Goal: Book appointment/travel/reservation

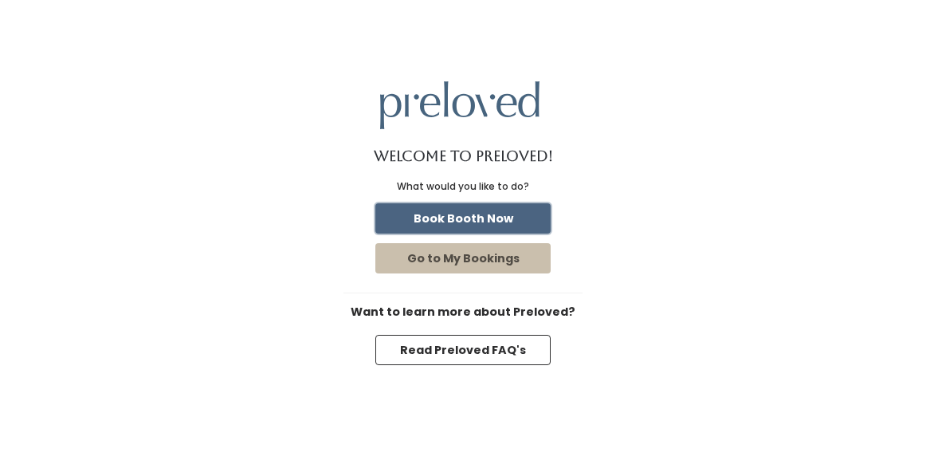
click at [491, 217] on button "Book Booth Now" at bounding box center [462, 218] width 175 height 30
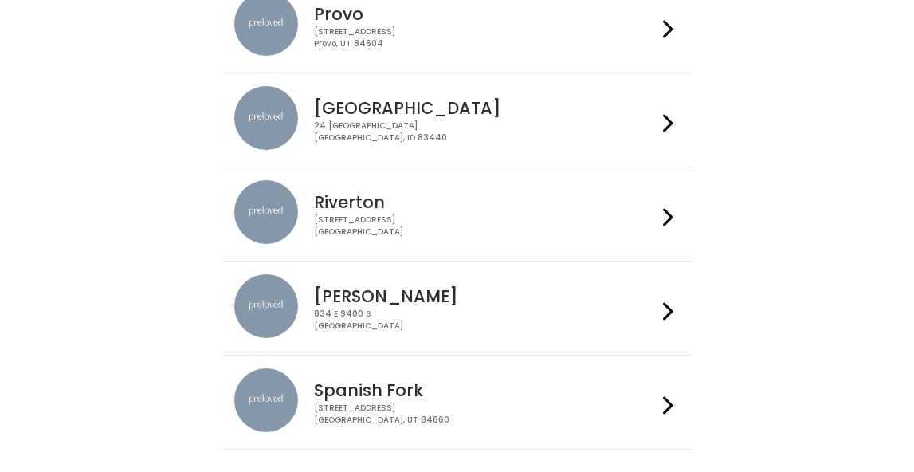
scroll to position [561, 0]
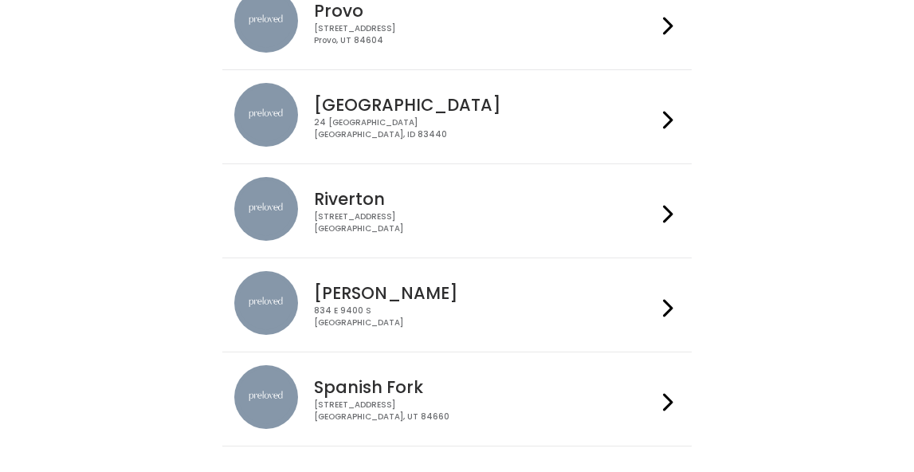
click at [384, 237] on div "Riverton 2602 West 12600 South Riverton, UT 84065" at bounding box center [456, 211] width 445 height 68
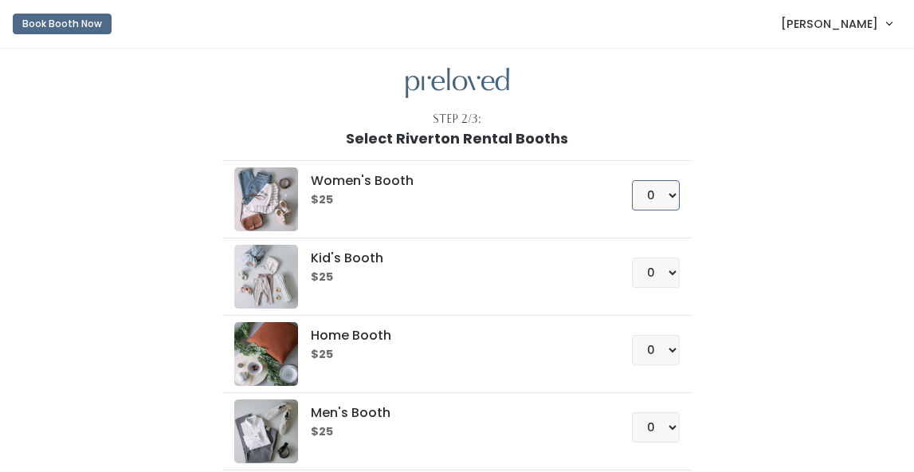
click at [671, 198] on select "0 1 2 3 4" at bounding box center [656, 195] width 48 height 30
select select "1"
click at [745, 210] on div "Women's Booth $25 0 1 2 3 4 Kid's Booth $25 0 1 2 3 4 0" at bounding box center [457, 335] width 733 height 376
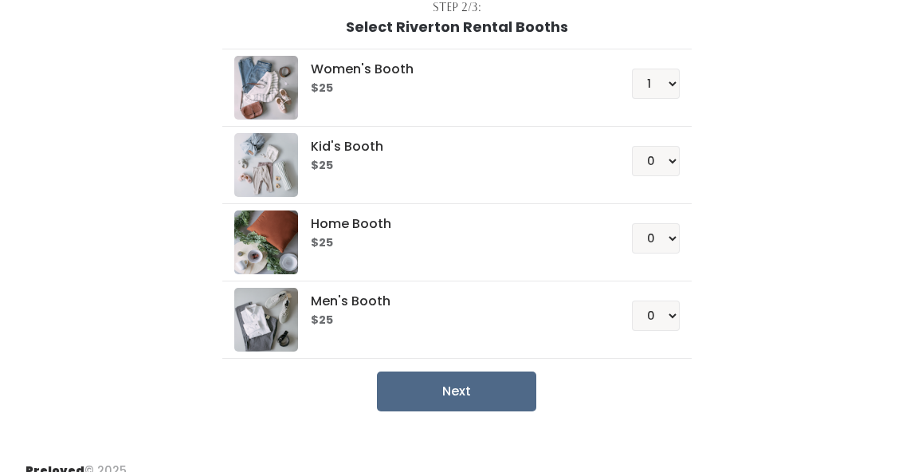
scroll to position [131, 0]
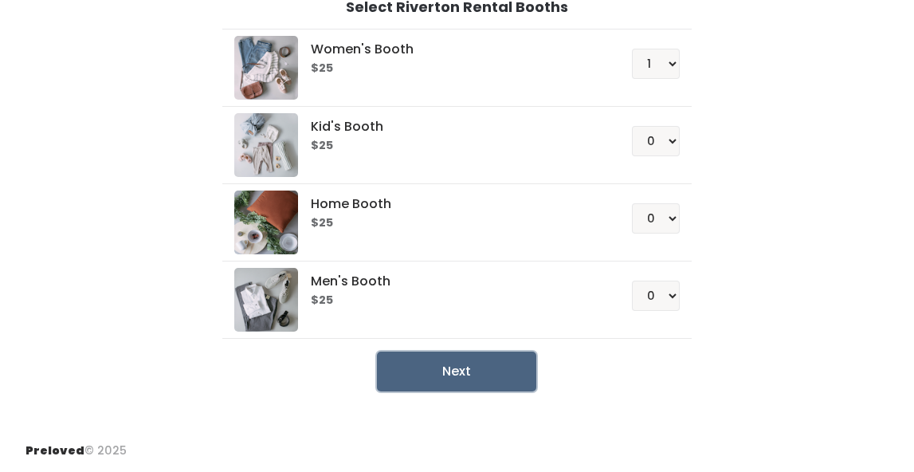
click at [460, 379] on button "Next" at bounding box center [456, 371] width 159 height 40
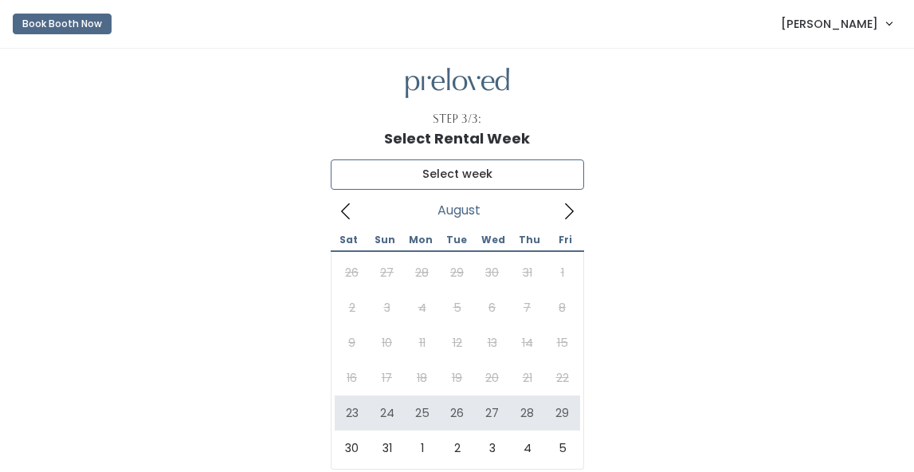
type input "August 23 to August 29"
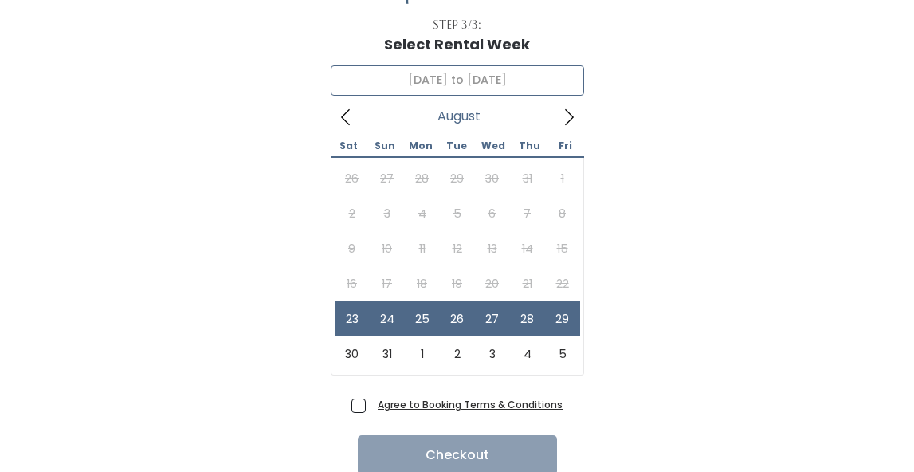
scroll to position [101, 0]
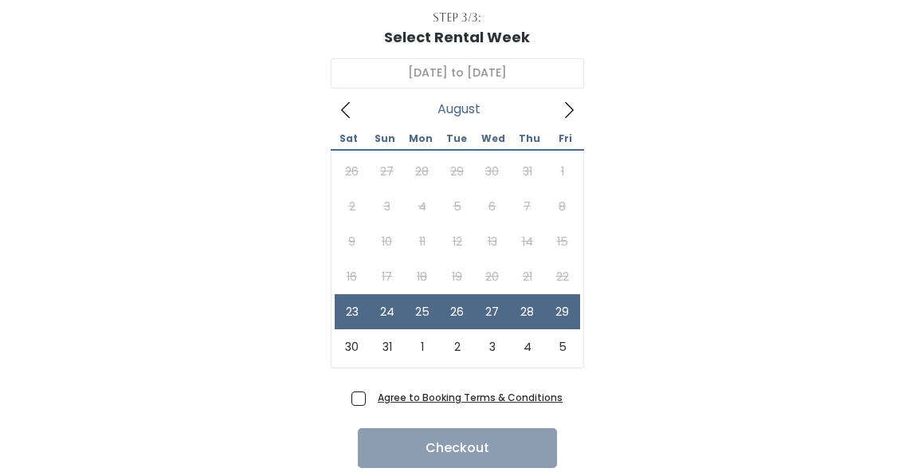
click at [371, 397] on span "Agree to Booking Terms & Conditions" at bounding box center [466, 397] width 191 height 16
click at [371, 397] on input "Agree to Booking Terms & Conditions" at bounding box center [376, 394] width 10 height 10
checkbox input "true"
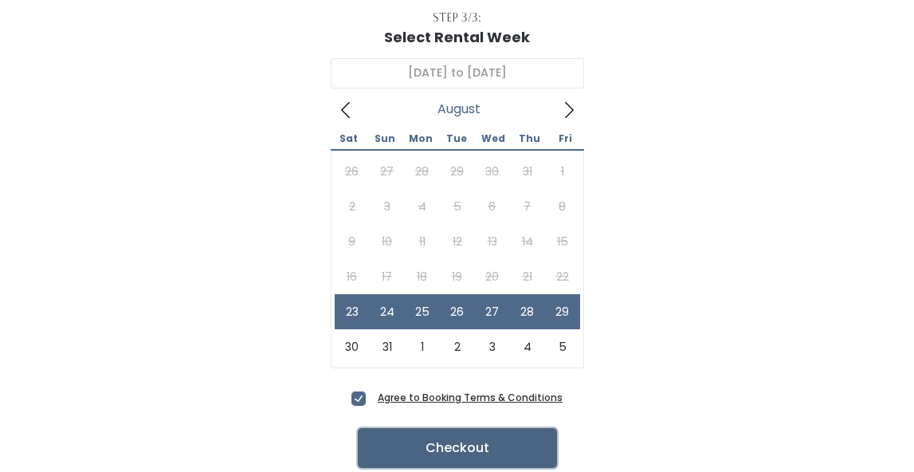
click at [395, 452] on button "Checkout" at bounding box center [457, 448] width 199 height 40
